Goal: Information Seeking & Learning: Learn about a topic

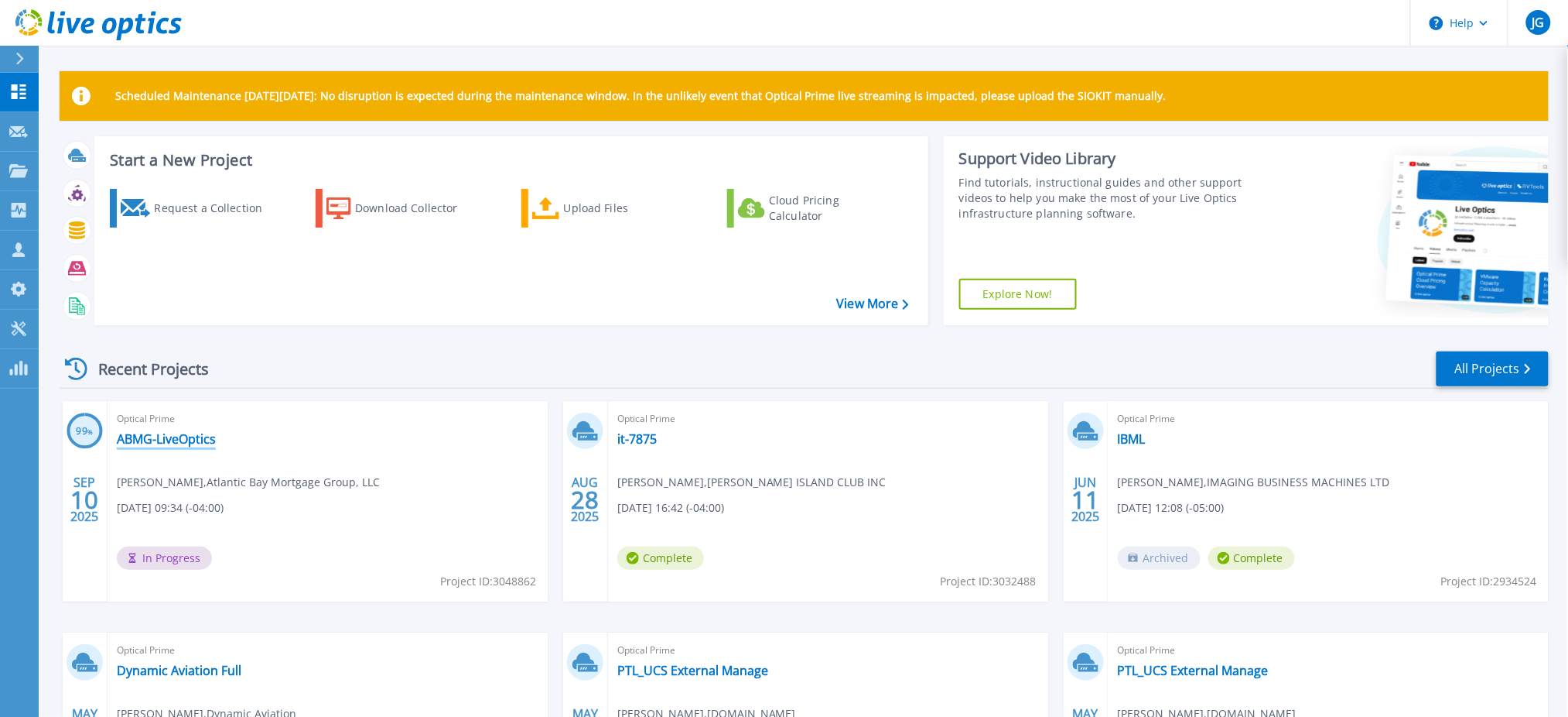
click at [186, 444] on link "ABMG-LiveOptics" at bounding box center [166, 439] width 99 height 16
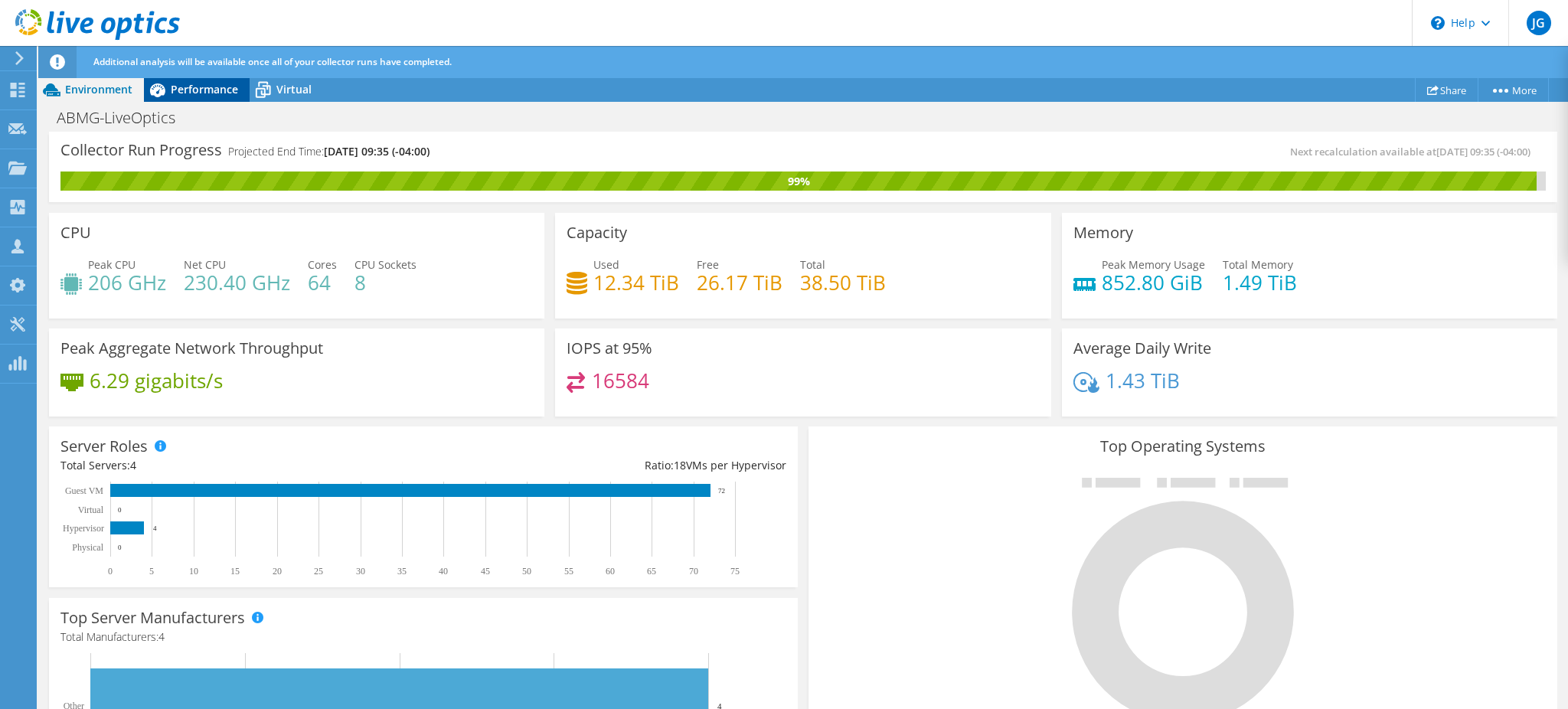
click at [201, 93] on span "Performance" at bounding box center [205, 88] width 68 height 15
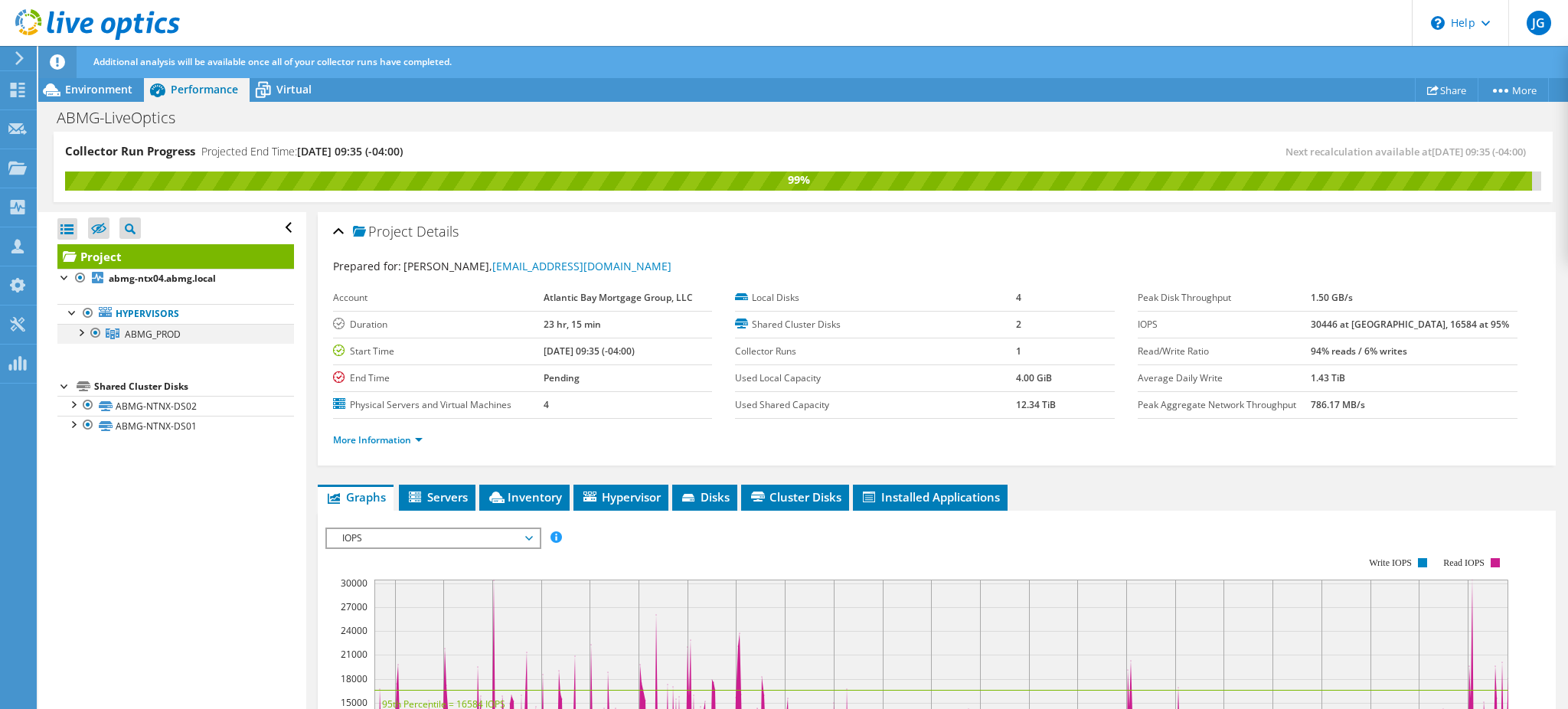
click at [81, 335] on div at bounding box center [81, 332] width 16 height 16
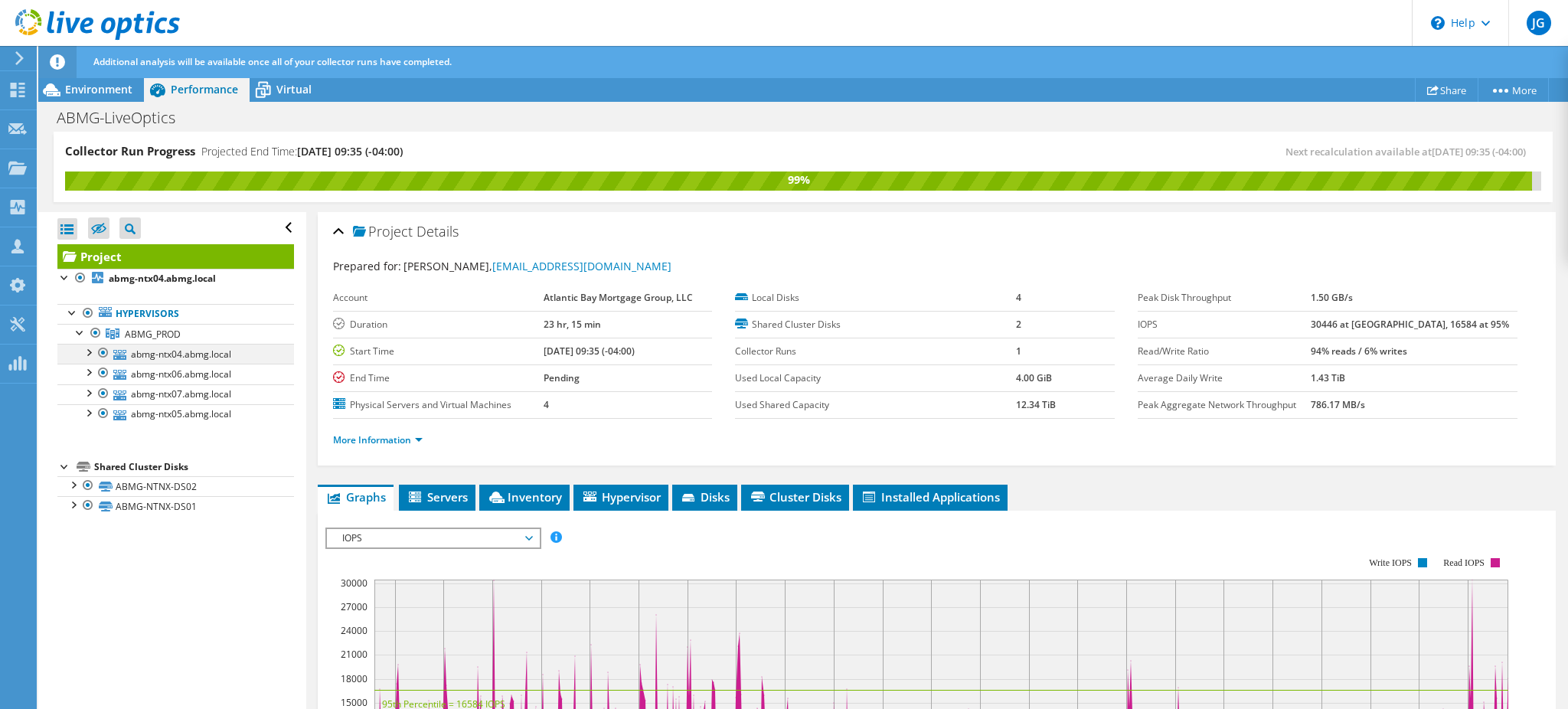
click at [88, 351] on div at bounding box center [88, 351] width 16 height 16
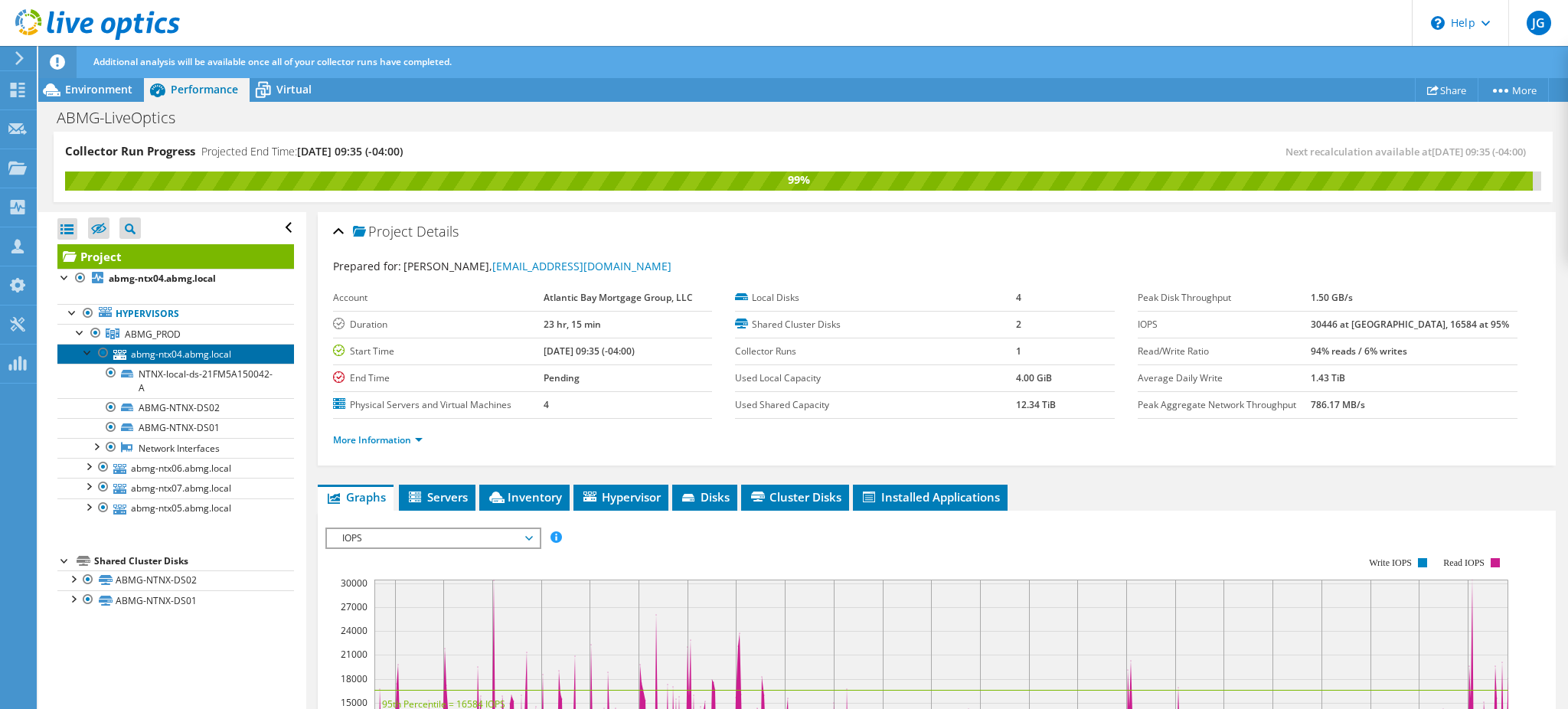
click at [157, 350] on link "abmg-ntx04.abmg.local" at bounding box center [175, 353] width 237 height 20
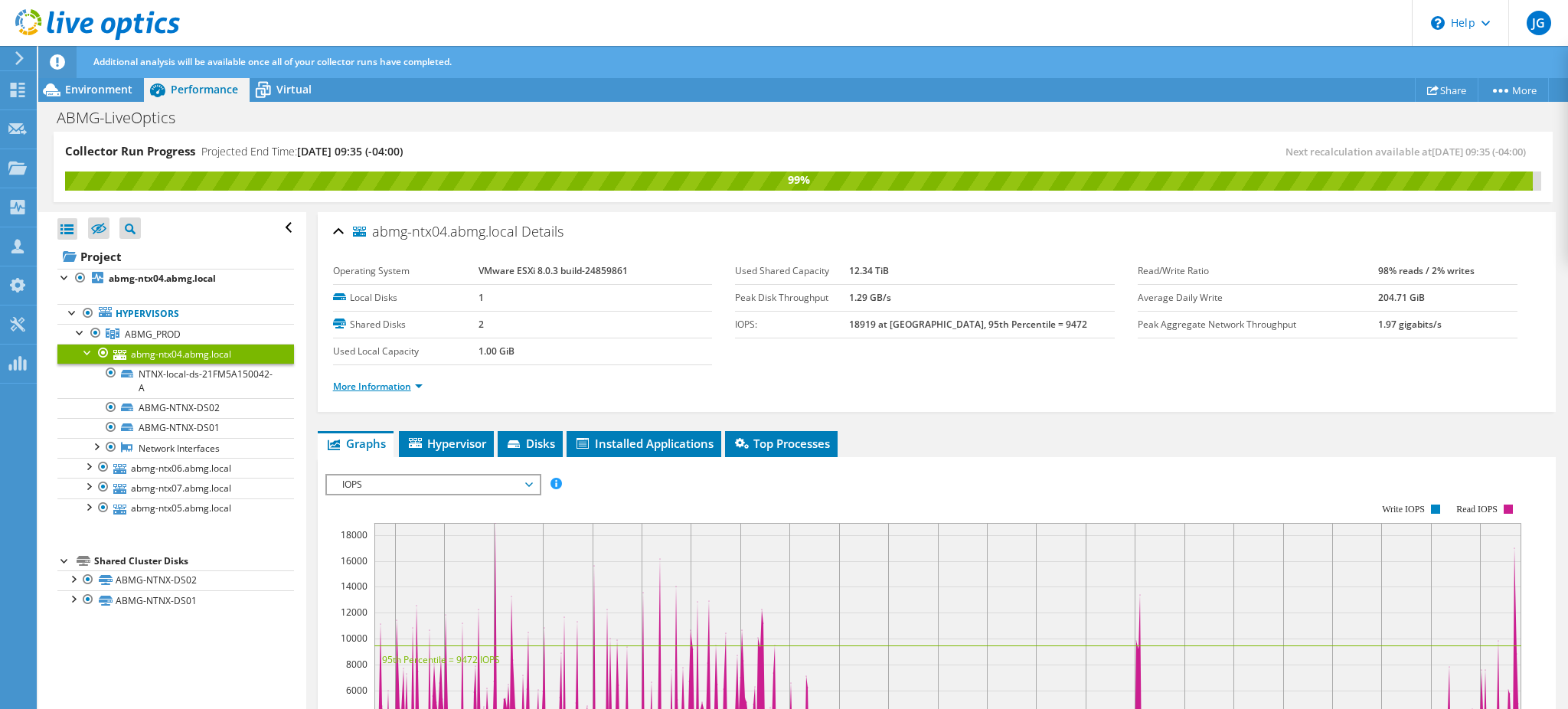
click at [369, 387] on link "More Information" at bounding box center [377, 386] width 89 height 13
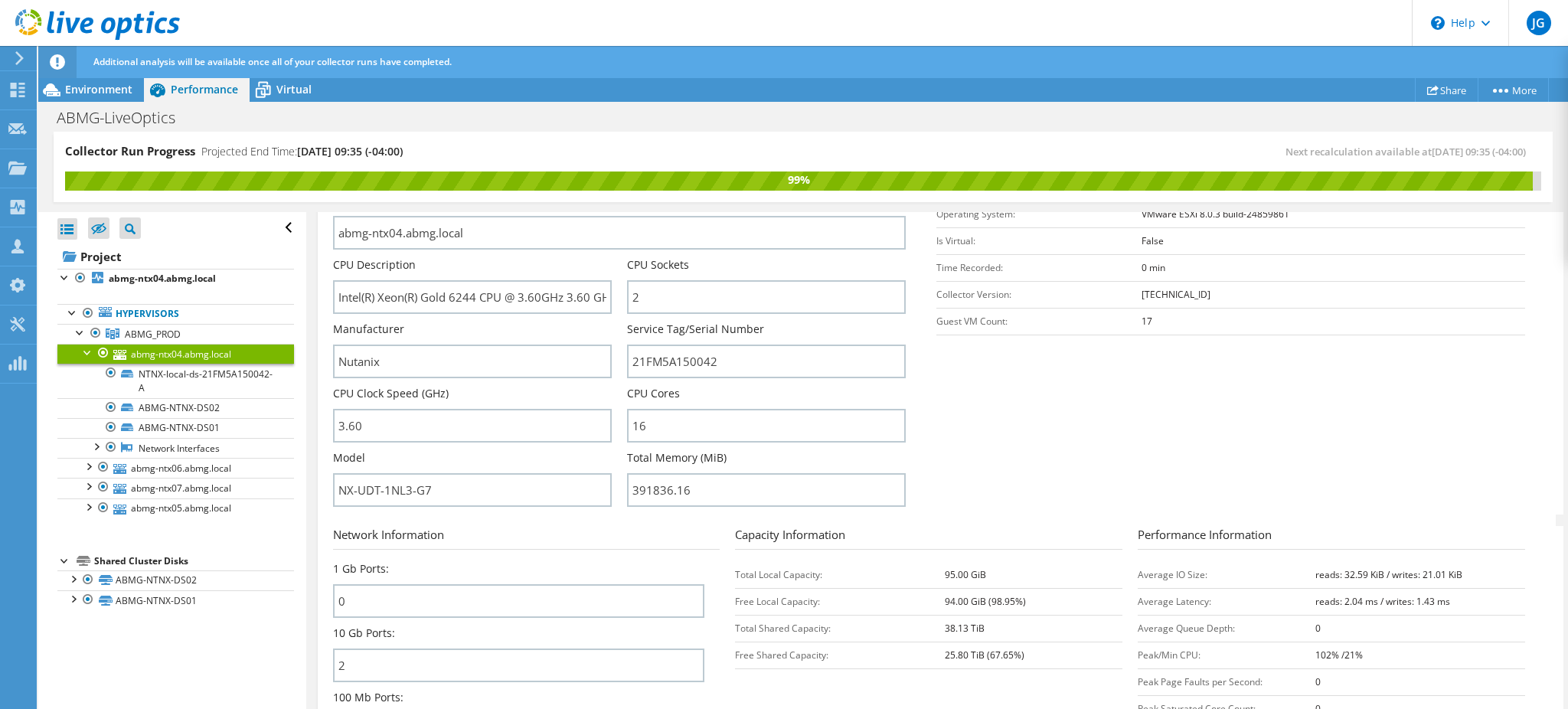
scroll to position [271, 0]
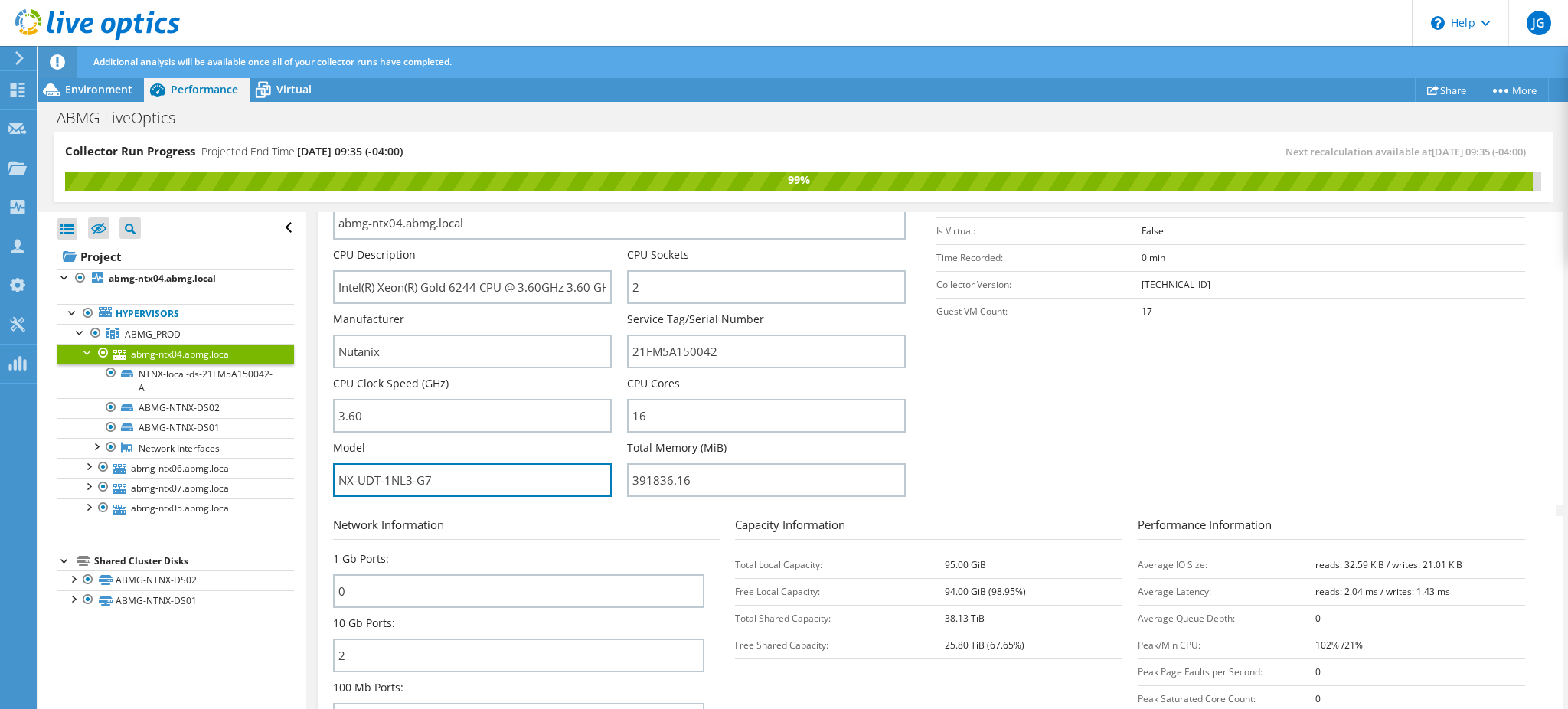
drag, startPoint x: 458, startPoint y: 473, endPoint x: 290, endPoint y: 462, distance: 168.4
click at [284, 464] on div "Collector Run Progress Projected End Time: [DATE] 09:35 (-04:00) Next recalcula…" at bounding box center [803, 421] width 1530 height 579
